Goal: Check status

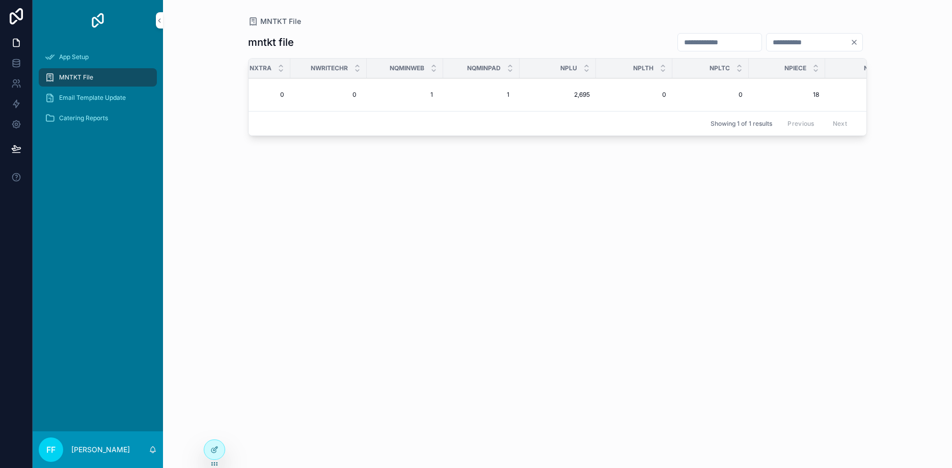
scroll to position [0, 884]
click at [484, 97] on span "2,695" at bounding box center [480, 95] width 64 height 8
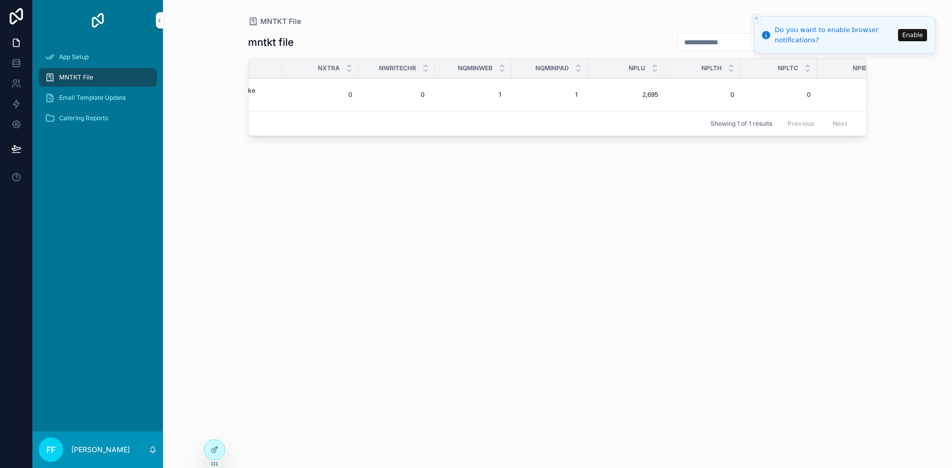
scroll to position [0, 732]
